Goal: Task Accomplishment & Management: Complete application form

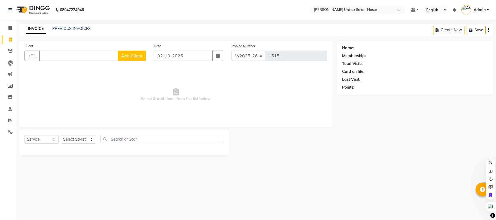
select select "6189"
select select "service"
click at [67, 29] on link "PREVIOUS INVOICES" at bounding box center [71, 28] width 38 height 5
select select "6189"
select select "service"
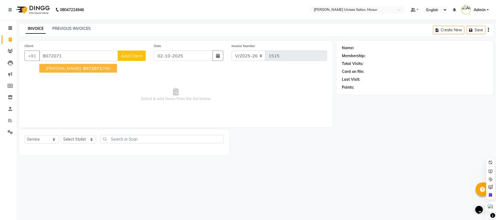
click at [59, 68] on span "saravana kumar" at bounding box center [63, 68] width 35 height 5
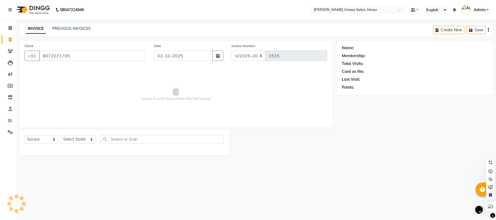
type input "8072071705"
select select "1: Object"
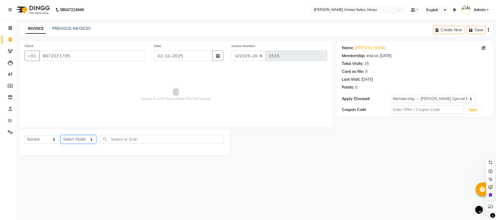
click at [78, 139] on select "Select Stylist Admin ANAND Anil MADHAN Manager Naziya starwala pavithra Roshini…" at bounding box center [78, 139] width 35 height 8
select select "68440"
click at [61, 135] on select "Select Stylist Admin ANAND Anil MADHAN Manager Naziya starwala pavithra Roshini…" at bounding box center [78, 139] width 35 height 8
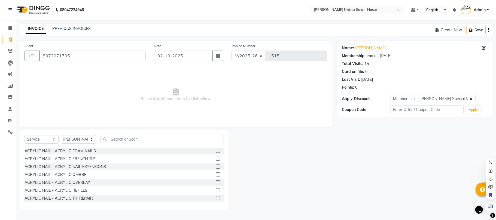
click at [141, 134] on div "Select Service Product Membership Package Voucher Prepaid Gift Card Select Styl…" at bounding box center [124, 170] width 210 height 80
click at [140, 136] on input "text" at bounding box center [162, 139] width 124 height 8
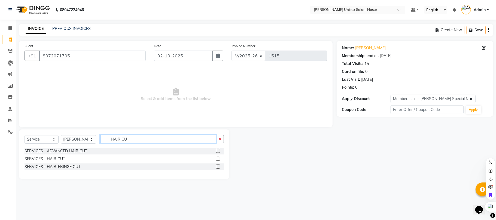
type input "HAIR CU"
click at [219, 157] on label at bounding box center [218, 159] width 4 height 4
click at [219, 157] on input "checkbox" at bounding box center [218, 159] width 4 height 4
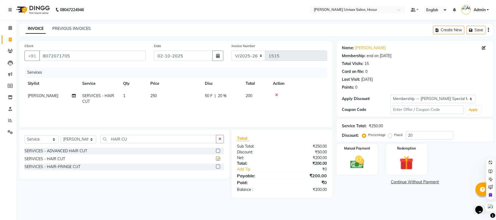
checkbox input "false"
click at [137, 139] on input "HAIR CU" at bounding box center [158, 139] width 116 height 8
type input "H"
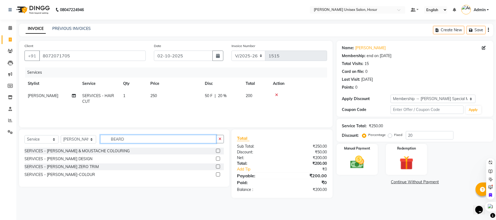
type input "BEARD"
click at [218, 166] on label at bounding box center [218, 167] width 4 height 4
click at [218, 166] on input "checkbox" at bounding box center [218, 167] width 4 height 4
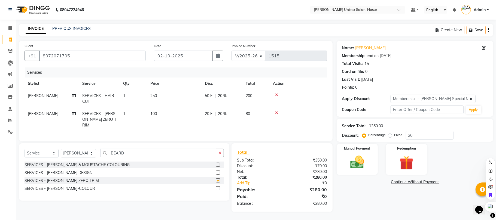
checkbox input "false"
click at [416, 136] on input "20" at bounding box center [430, 135] width 48 height 8
type input "2"
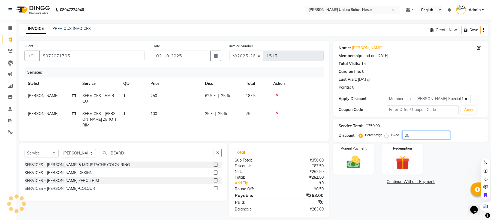
type input "25"
click at [356, 193] on div "Name: Saravana Kumar Membership: end on 20-02-2027 Total Visits: 15 Card on fil…" at bounding box center [412, 129] width 159 height 177
click at [364, 166] on img at bounding box center [353, 162] width 23 height 17
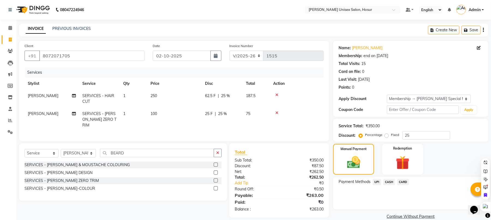
click at [379, 183] on span "UPI" at bounding box center [376, 182] width 8 height 6
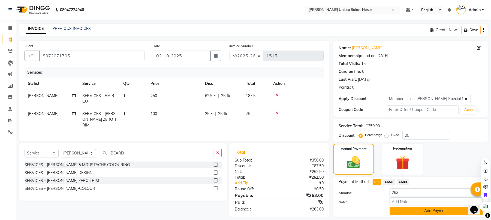
click at [412, 210] on button "Add Payment" at bounding box center [435, 211] width 93 height 8
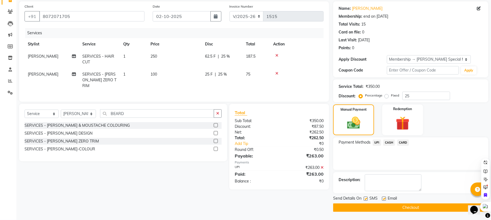
scroll to position [40, 0]
click at [414, 206] on button "Checkout" at bounding box center [410, 208] width 155 height 8
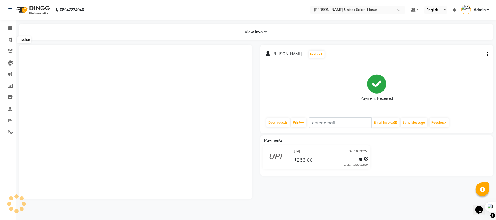
click at [11, 38] on icon at bounding box center [10, 40] width 3 height 4
select select "service"
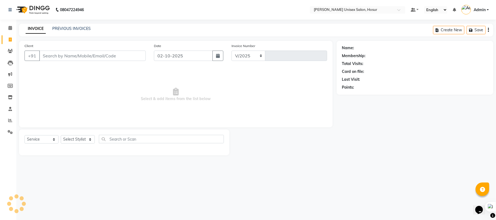
select select "6189"
type input "1516"
click at [81, 28] on link "PREVIOUS INVOICES" at bounding box center [71, 28] width 38 height 5
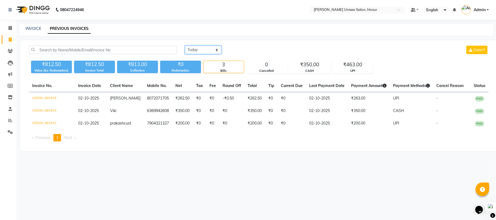
click at [212, 51] on select "Today Yesterday Custom Range" at bounding box center [203, 50] width 37 height 8
click at [185, 46] on select "Today Yesterday Custom Range" at bounding box center [203, 50] width 37 height 8
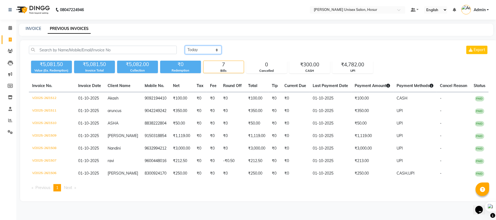
click at [201, 50] on select "Today Yesterday Custom Range" at bounding box center [203, 50] width 37 height 8
select select "range"
click at [185, 46] on select "Today Yesterday Custom Range" at bounding box center [203, 50] width 37 height 8
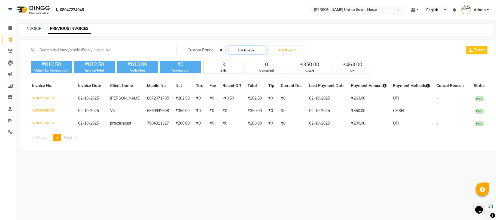
click at [254, 49] on input "02-10-2025" at bounding box center [248, 50] width 38 height 8
select select "10"
select select "2025"
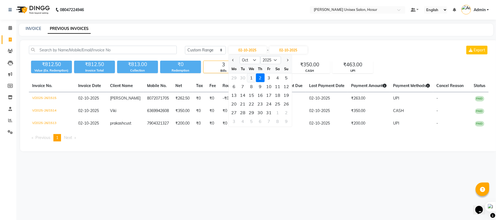
click at [254, 80] on div "1" at bounding box center [251, 78] width 9 height 9
type input "01-10-2025"
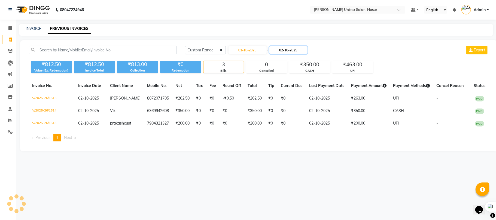
click at [279, 49] on input "02-10-2025" at bounding box center [288, 50] width 38 height 8
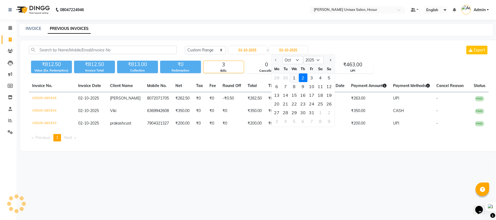
click at [298, 78] on div "1" at bounding box center [294, 78] width 9 height 9
type input "01-10-2025"
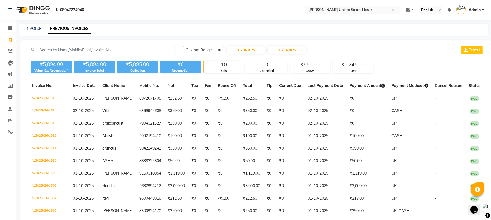
click at [361, 32] on div "INVOICE PREVIOUS INVOICES" at bounding box center [253, 30] width 469 height 12
click at [146, 51] on input "text" at bounding box center [102, 50] width 146 height 8
click at [208, 51] on select "Today Yesterday Custom Range" at bounding box center [203, 50] width 41 height 8
click at [183, 46] on select "Today Yesterday Custom Range" at bounding box center [203, 50] width 41 height 8
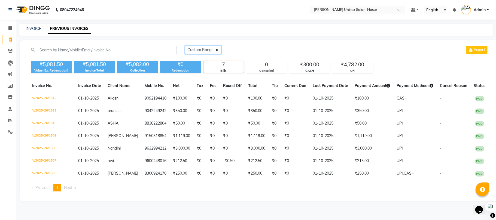
click at [212, 49] on select "Today Yesterday Custom Range" at bounding box center [203, 50] width 37 height 8
select select "range"
click at [185, 46] on select "Today Yesterday Custom Range" at bounding box center [203, 50] width 37 height 8
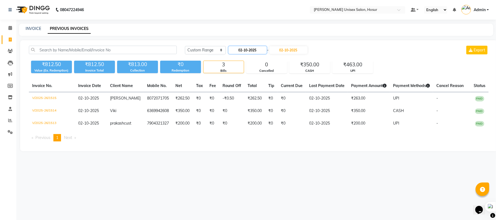
click at [244, 50] on input "02-10-2025" at bounding box center [248, 50] width 38 height 8
select select "10"
select select "2025"
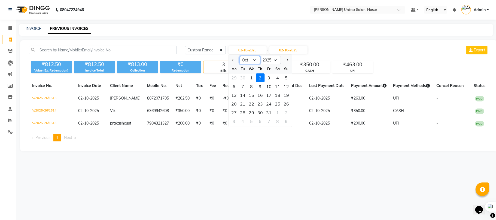
click at [253, 62] on select "Jan Feb Mar Apr May Jun Jul Aug Sep Oct Nov Dec" at bounding box center [249, 60] width 21 height 8
select select "9"
click at [239, 56] on select "Jan Feb Mar Apr May Jun Jul Aug Sep Oct Nov Dec" at bounding box center [249, 60] width 21 height 8
click at [244, 112] on div "30" at bounding box center [242, 112] width 9 height 9
type input "30-09-2025"
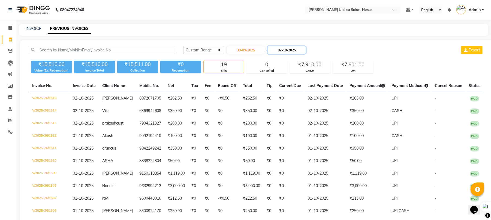
click at [284, 50] on input "02-10-2025" at bounding box center [287, 50] width 38 height 8
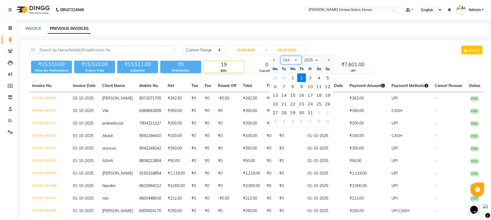
click at [292, 59] on select "Sep Oct Nov Dec" at bounding box center [291, 60] width 21 height 8
select select "9"
click at [281, 56] on select "Sep Oct Nov Dec" at bounding box center [291, 60] width 21 height 8
click at [285, 111] on div "30" at bounding box center [284, 112] width 9 height 9
type input "30-09-2025"
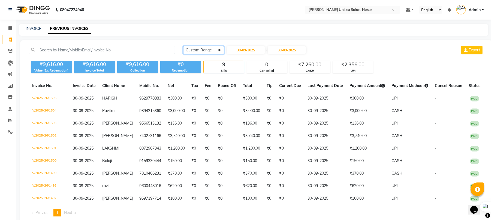
click at [214, 48] on select "Today Yesterday Custom Range" at bounding box center [203, 50] width 41 height 8
select select "today"
click at [183, 46] on select "Today Yesterday Custom Range" at bounding box center [203, 50] width 41 height 8
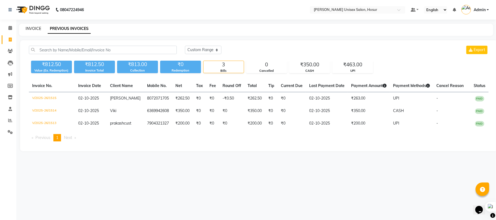
click at [37, 28] on link "INVOICE" at bounding box center [34, 28] width 16 height 5
select select "service"
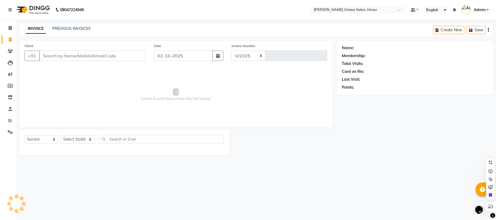
select select "6189"
type input "1516"
click at [72, 27] on link "PREVIOUS INVOICES" at bounding box center [71, 28] width 38 height 5
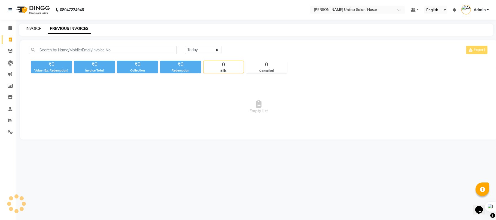
click at [31, 27] on link "INVOICE" at bounding box center [34, 28] width 16 height 5
select select "service"
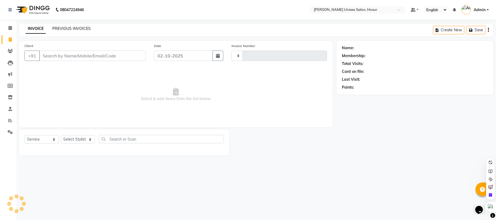
type input "1516"
select select "6189"
click at [71, 26] on link "PREVIOUS INVOICES" at bounding box center [71, 28] width 38 height 5
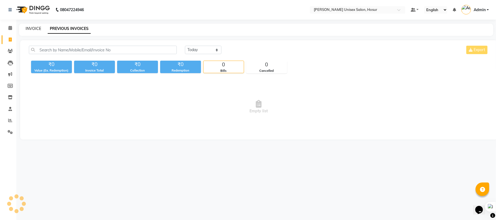
click at [34, 28] on link "INVOICE" at bounding box center [34, 28] width 16 height 5
select select "service"
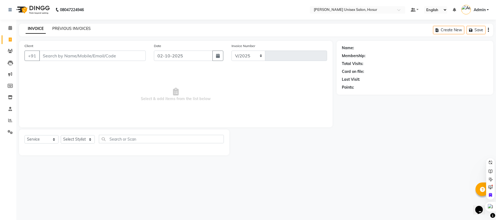
select select "6189"
type input "1516"
click at [67, 29] on link "PREVIOUS INVOICES" at bounding box center [71, 28] width 38 height 5
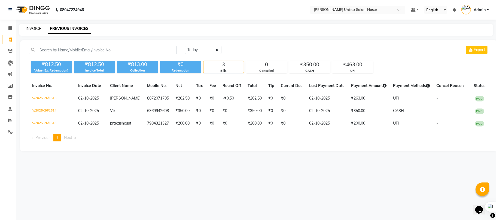
click at [38, 26] on link "INVOICE" at bounding box center [34, 28] width 16 height 5
select select "service"
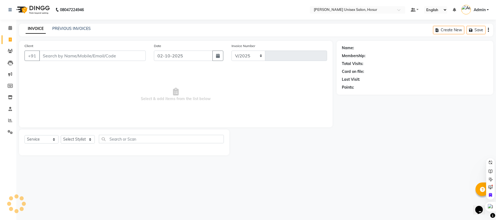
select select "6189"
type input "1516"
click at [71, 26] on link "PREVIOUS INVOICES" at bounding box center [71, 28] width 38 height 5
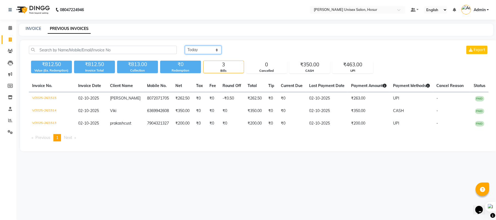
click at [206, 49] on select "Today Yesterday Custom Range" at bounding box center [203, 50] width 37 height 8
select select "yesterday"
click at [185, 46] on select "Today Yesterday Custom Range" at bounding box center [203, 50] width 37 height 8
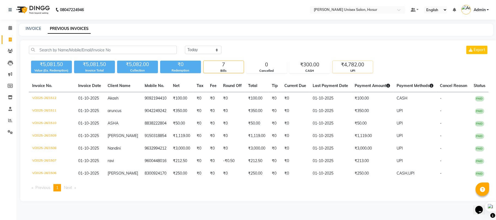
click at [354, 63] on div "₹4,782.00" at bounding box center [353, 65] width 40 height 8
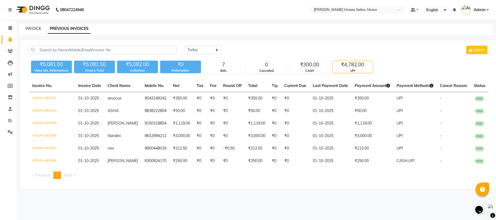
click at [34, 28] on link "INVOICE" at bounding box center [34, 28] width 16 height 5
select select "service"
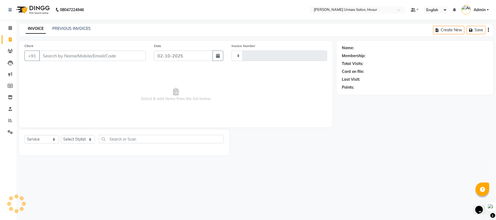
type input "1516"
select select "6189"
click at [216, 59] on button "button" at bounding box center [217, 56] width 11 height 10
select select "10"
select select "2025"
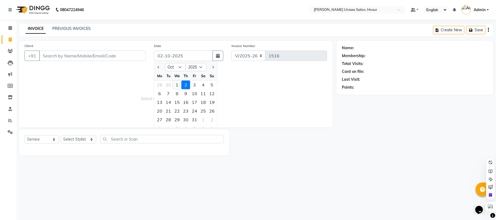
click at [177, 83] on div "1" at bounding box center [177, 85] width 9 height 9
type input "01-10-2025"
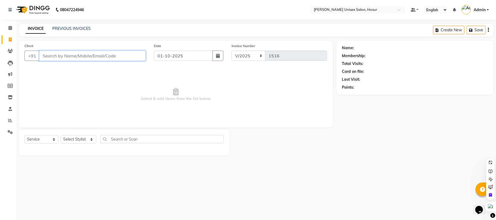
click at [85, 56] on input "Client" at bounding box center [92, 56] width 107 height 10
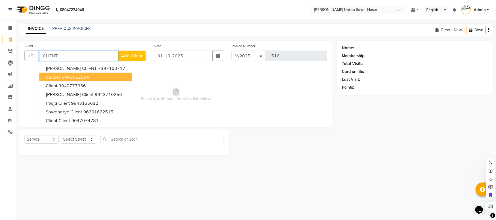
click at [81, 78] on ngb-highlight "9443612934" at bounding box center [75, 76] width 27 height 5
type input "9443612934"
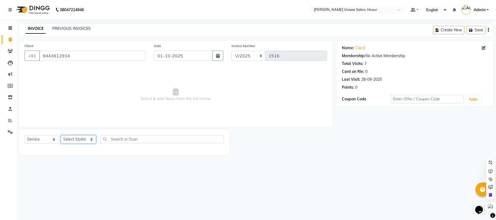
click at [84, 138] on select "Select Stylist Admin ANAND Anil MADHAN Manager Naziya starwala pavithra Roshini…" at bounding box center [78, 139] width 35 height 8
select select "45674"
click at [61, 135] on select "Select Stylist Admin ANAND Anil MADHAN Manager Naziya starwala pavithra Roshini…" at bounding box center [78, 139] width 35 height 8
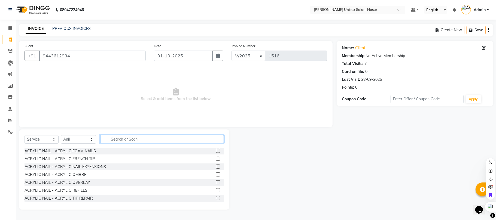
click at [126, 137] on input "text" at bounding box center [162, 139] width 124 height 8
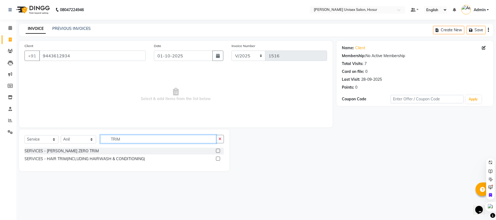
type input "TRIM"
click at [219, 151] on label at bounding box center [218, 151] width 4 height 4
click at [219, 151] on input "checkbox" at bounding box center [218, 152] width 4 height 4
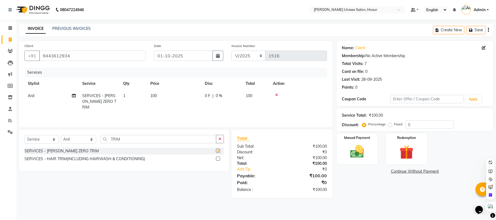
checkbox input "false"
click at [365, 156] on img at bounding box center [357, 152] width 24 height 17
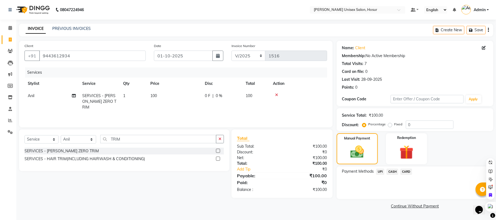
click at [397, 171] on span "CASH" at bounding box center [393, 172] width 12 height 6
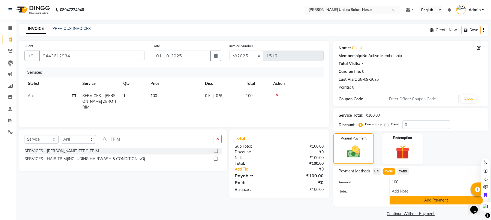
scroll to position [6, 0]
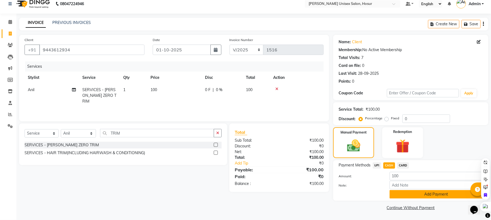
click at [417, 193] on button "Add Payment" at bounding box center [435, 194] width 93 height 8
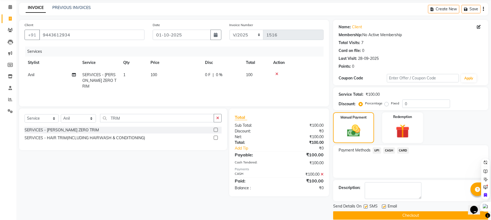
scroll to position [29, 0]
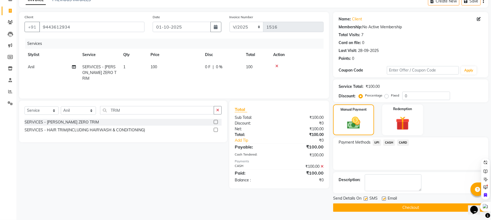
click at [365, 199] on label at bounding box center [365, 199] width 4 height 4
click at [365, 199] on input "checkbox" at bounding box center [365, 200] width 4 height 4
checkbox input "false"
click at [383, 198] on label at bounding box center [384, 199] width 4 height 4
click at [383, 198] on input "checkbox" at bounding box center [384, 200] width 4 height 4
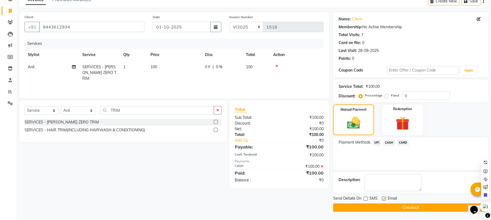
checkbox input "false"
click at [385, 207] on button "Checkout" at bounding box center [410, 208] width 155 height 8
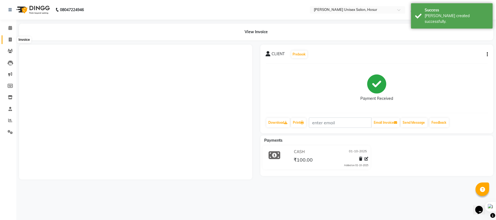
click at [11, 38] on icon at bounding box center [10, 40] width 3 height 4
select select "service"
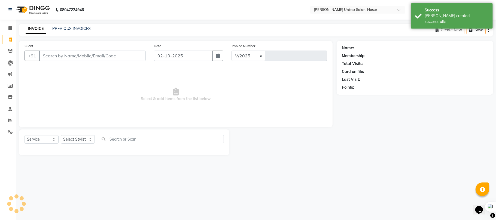
select select "6189"
type input "1517"
click at [74, 29] on link "PREVIOUS INVOICES" at bounding box center [71, 28] width 38 height 5
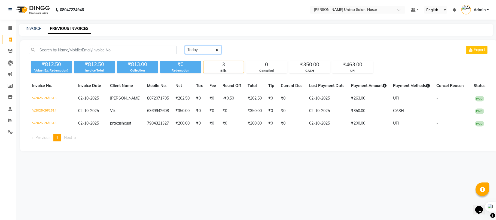
click at [209, 50] on select "Today Yesterday Custom Range" at bounding box center [203, 50] width 37 height 8
select select "yesterday"
click at [185, 46] on select "Today Yesterday Custom Range" at bounding box center [203, 50] width 37 height 8
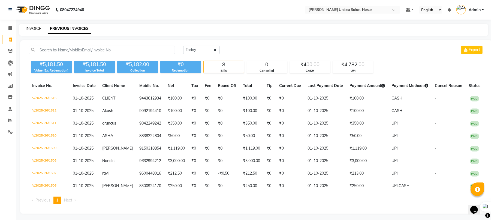
click at [35, 29] on link "INVOICE" at bounding box center [34, 28] width 16 height 5
select select "service"
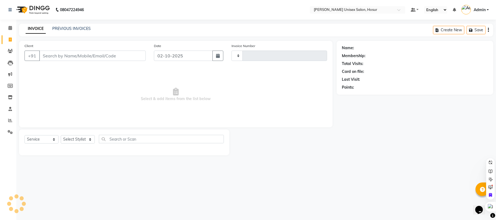
type input "1517"
select select "6189"
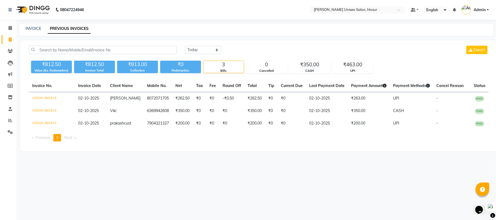
select select "service"
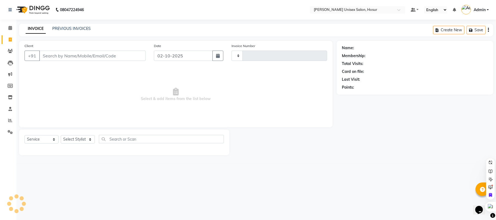
type input "1517"
select select "6189"
click at [58, 56] on input "Client" at bounding box center [92, 56] width 107 height 10
click at [52, 55] on input "Client" at bounding box center [92, 56] width 107 height 10
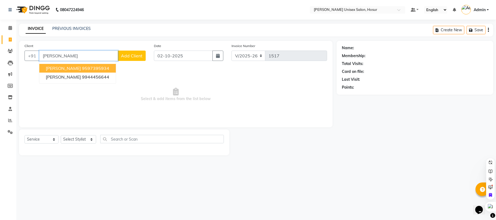
click at [89, 66] on ngb-highlight "9597395934" at bounding box center [95, 68] width 27 height 5
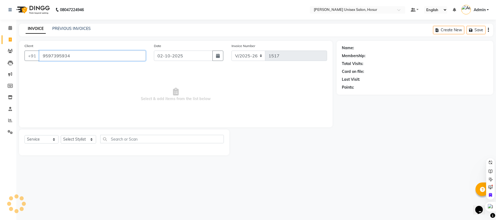
type input "9597395934"
